Goal: Task Accomplishment & Management: Use online tool/utility

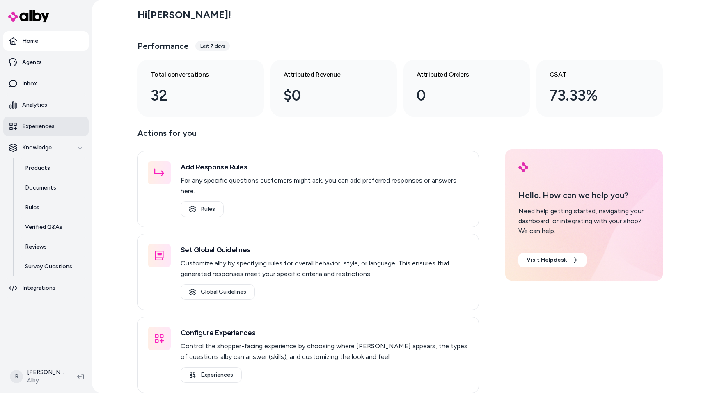
click at [44, 131] on link "Experiences" at bounding box center [45, 127] width 85 height 20
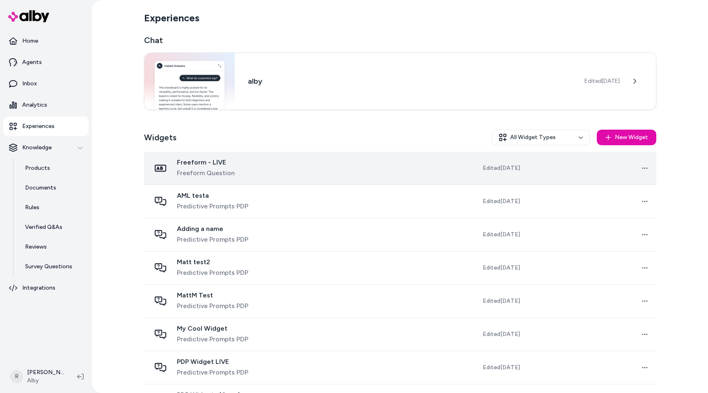
click at [214, 157] on td "Freeform - LIVE Freeform Question" at bounding box center [217, 168] width 147 height 33
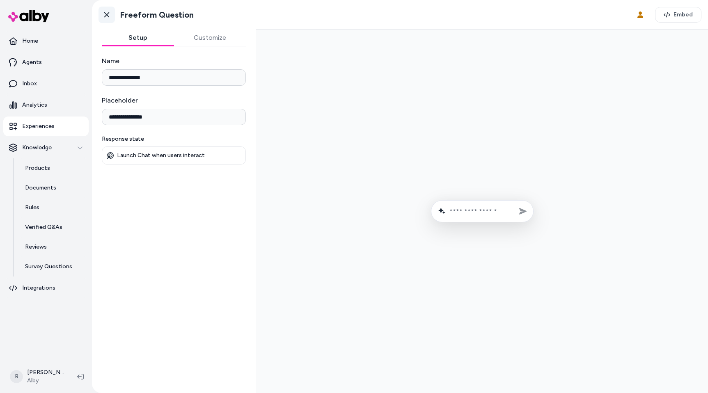
click at [108, 15] on icon at bounding box center [106, 14] width 5 height 5
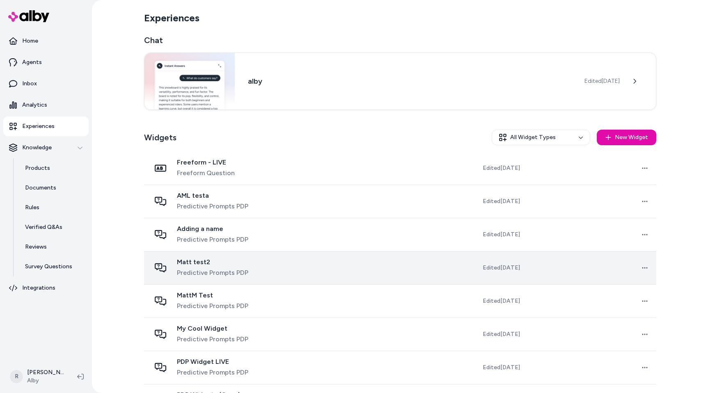
click at [218, 276] on span "Predictive Prompts PDP" at bounding box center [212, 273] width 71 height 10
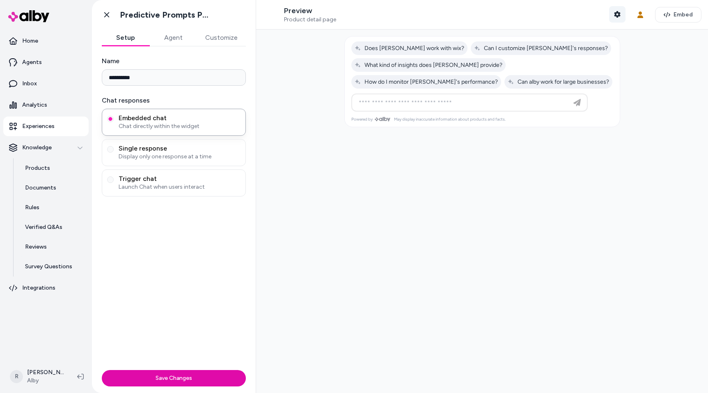
click at [614, 8] on button "Shopper Context" at bounding box center [617, 14] width 16 height 16
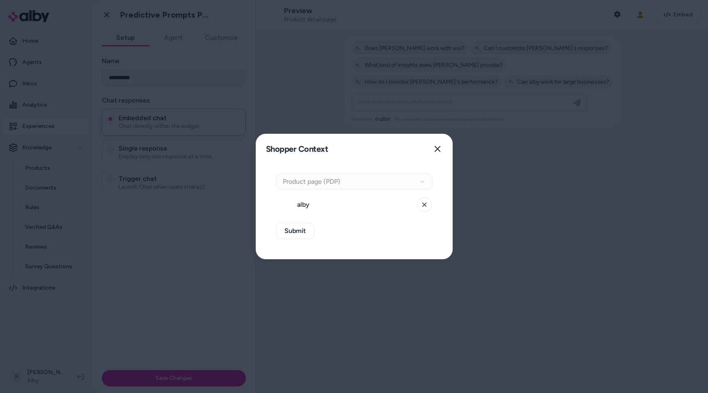
click at [360, 186] on div "Context Type Product page (PDP)" at bounding box center [354, 182] width 157 height 16
click at [341, 177] on div "Context Type Product page (PDP)" at bounding box center [354, 182] width 157 height 16
click at [338, 191] on div "Context Type Product page (PDP) alby" at bounding box center [354, 193] width 157 height 39
click at [437, 149] on icon "button" at bounding box center [438, 149] width 6 height 6
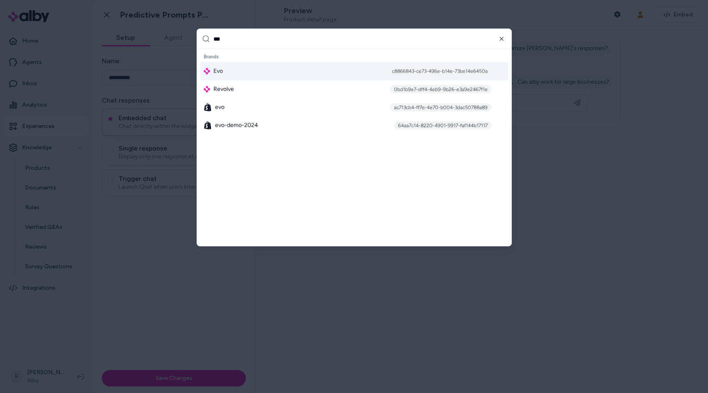
type input "***"
click at [265, 66] on div "Evo c8866843-ce73-496e-b14e-73be14e6450a" at bounding box center [354, 71] width 308 height 18
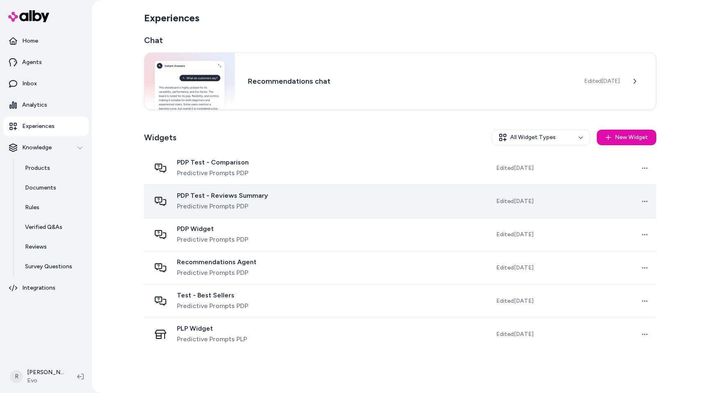
click at [252, 213] on td "PDP Test - Reviews Summary Predictive Prompts PDP" at bounding box center [236, 201] width 185 height 33
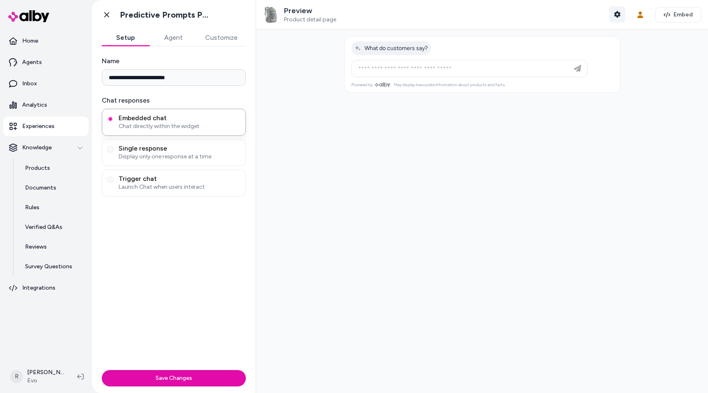
click at [617, 20] on button "Shopper Context" at bounding box center [617, 14] width 16 height 16
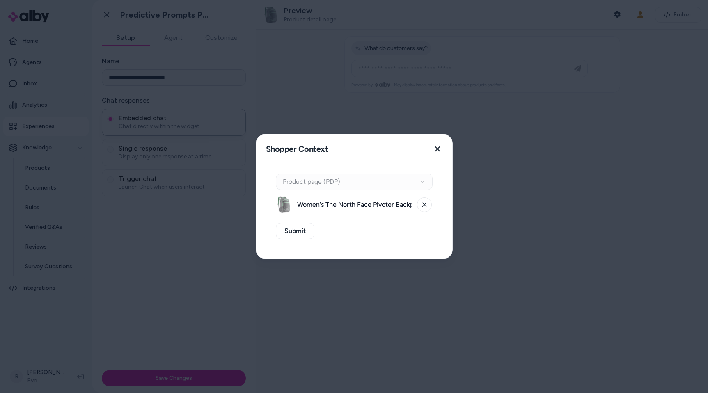
click at [354, 176] on div "Context Type Product page (PDP)" at bounding box center [354, 182] width 157 height 16
click at [425, 204] on icon at bounding box center [424, 204] width 5 height 5
click at [422, 179] on div "Context Type Product page (PDP)" at bounding box center [354, 182] width 157 height 16
click at [440, 149] on icon "button" at bounding box center [437, 149] width 7 height 7
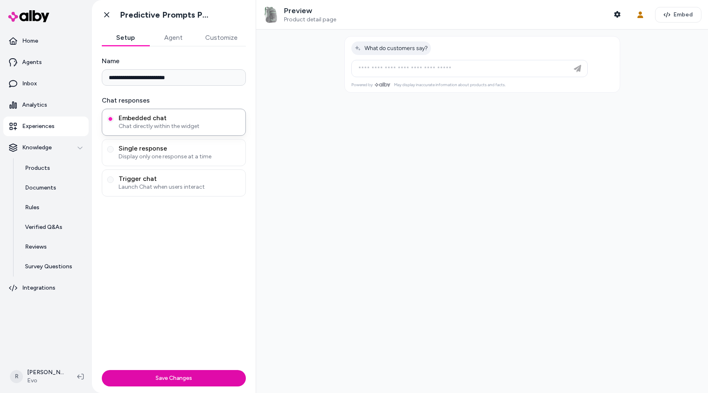
click at [56, 125] on link "Experiences" at bounding box center [45, 127] width 85 height 20
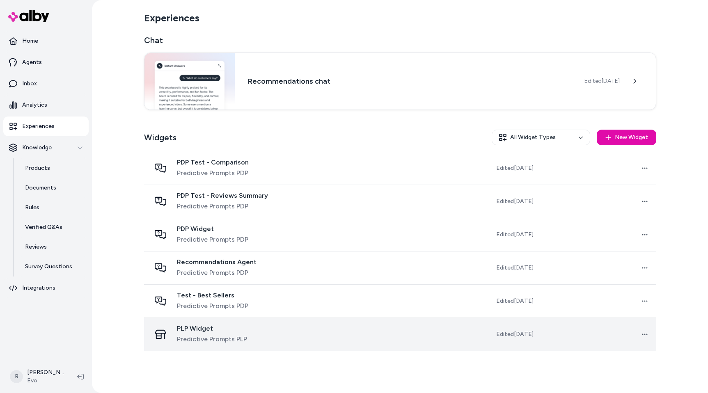
click at [243, 347] on td "PLP Widget Predictive Prompts PLP" at bounding box center [236, 334] width 185 height 33
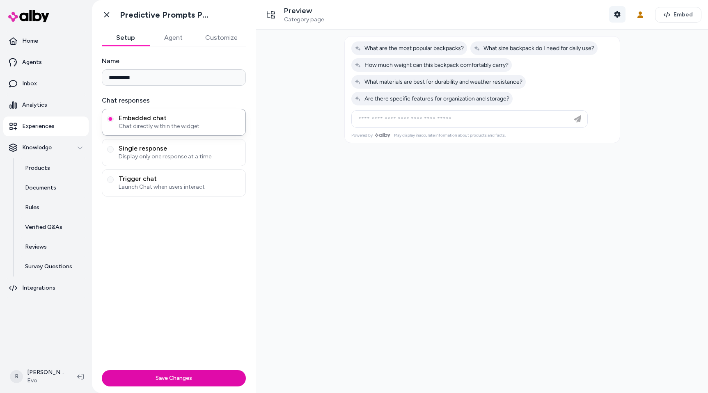
click at [617, 13] on icon "button" at bounding box center [617, 14] width 6 height 7
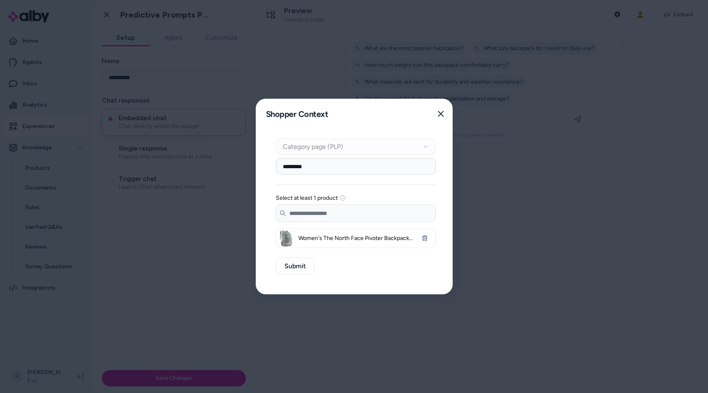
click at [319, 168] on input "*********" at bounding box center [356, 166] width 160 height 16
type input "*"
click at [422, 196] on div "Select at least 1 product" at bounding box center [356, 198] width 160 height 7
click at [438, 117] on button "Close" at bounding box center [441, 114] width 16 height 16
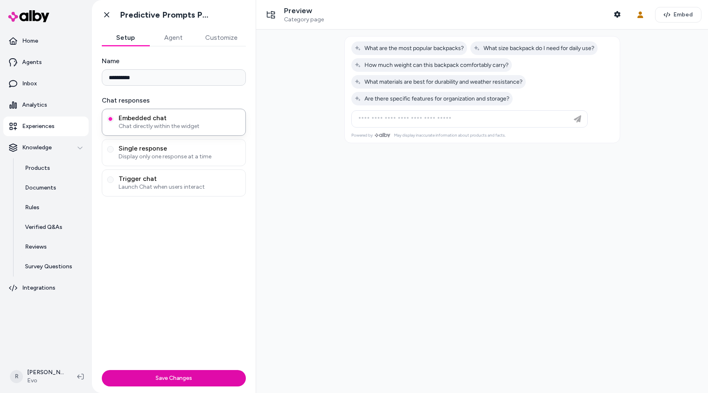
click at [289, 175] on div at bounding box center [482, 212] width 452 height 364
click at [79, 372] on button at bounding box center [80, 376] width 13 height 13
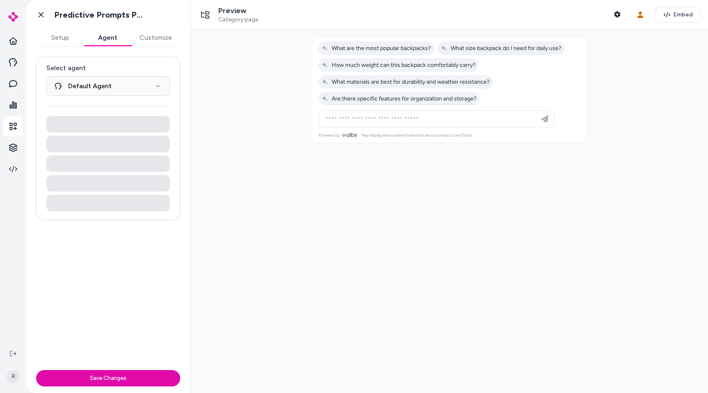
click at [106, 37] on button "Agent" at bounding box center [108, 38] width 48 height 16
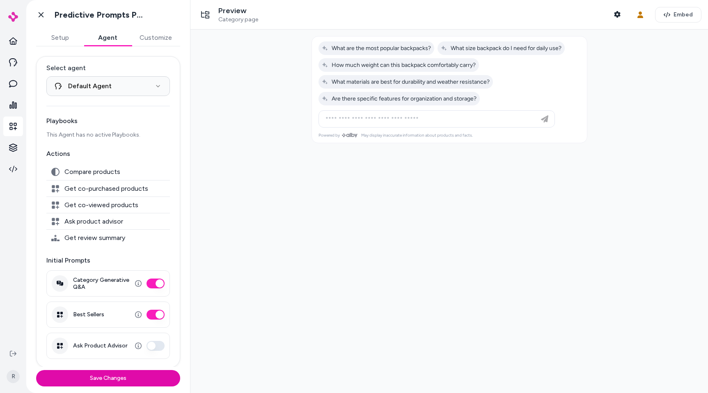
click at [154, 287] on button "Category Generative Q&A" at bounding box center [156, 284] width 18 height 10
click at [154, 312] on button "Best Sellers" at bounding box center [156, 315] width 18 height 10
click at [172, 280] on div "**********" at bounding box center [108, 212] width 144 height 312
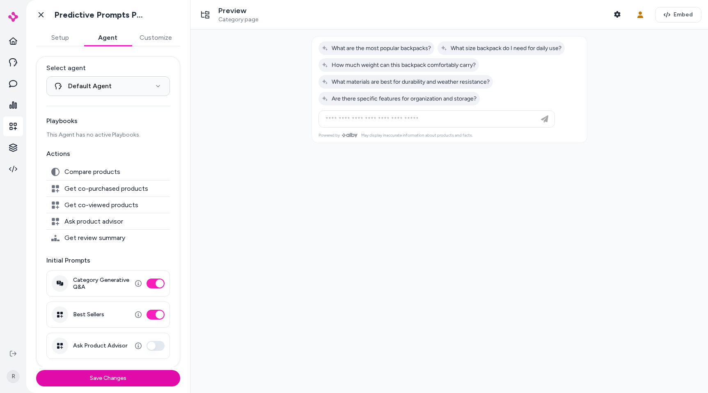
click at [172, 272] on div "**********" at bounding box center [108, 212] width 144 height 312
click at [172, 263] on div "**********" at bounding box center [108, 212] width 144 height 312
click at [172, 258] on div "**********" at bounding box center [108, 212] width 144 height 312
click at [159, 52] on div "**********" at bounding box center [108, 206] width 164 height 321
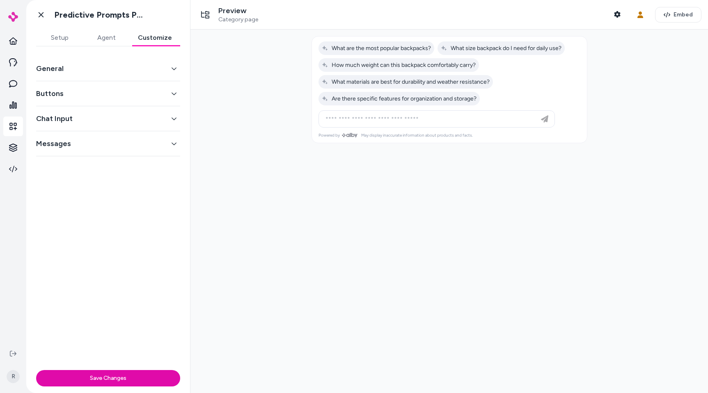
click at [159, 37] on button "Customize" at bounding box center [155, 38] width 50 height 16
click at [72, 42] on button "Setup" at bounding box center [59, 38] width 47 height 16
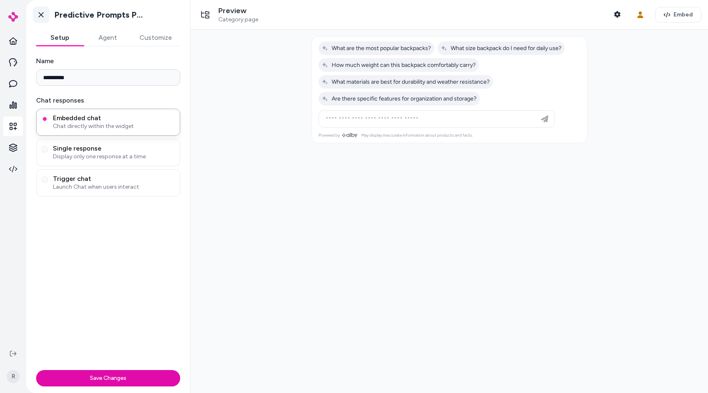
click at [43, 11] on icon at bounding box center [41, 15] width 8 height 8
